Goal: Navigation & Orientation: Find specific page/section

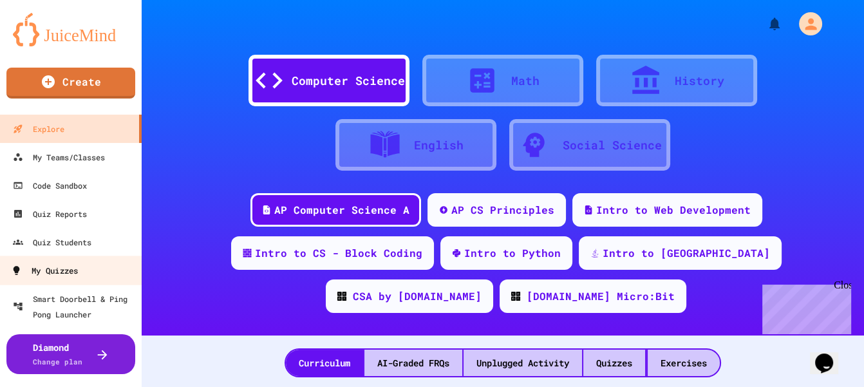
click at [61, 273] on div "My Quizzes" at bounding box center [44, 271] width 67 height 16
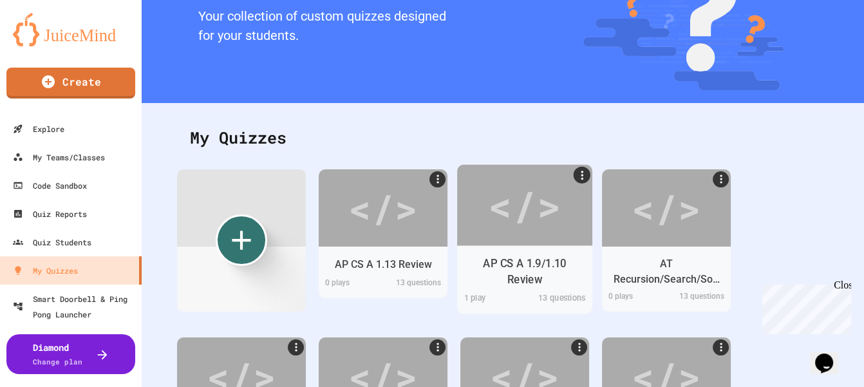
scroll to position [109, 0]
